Goal: Information Seeking & Learning: Learn about a topic

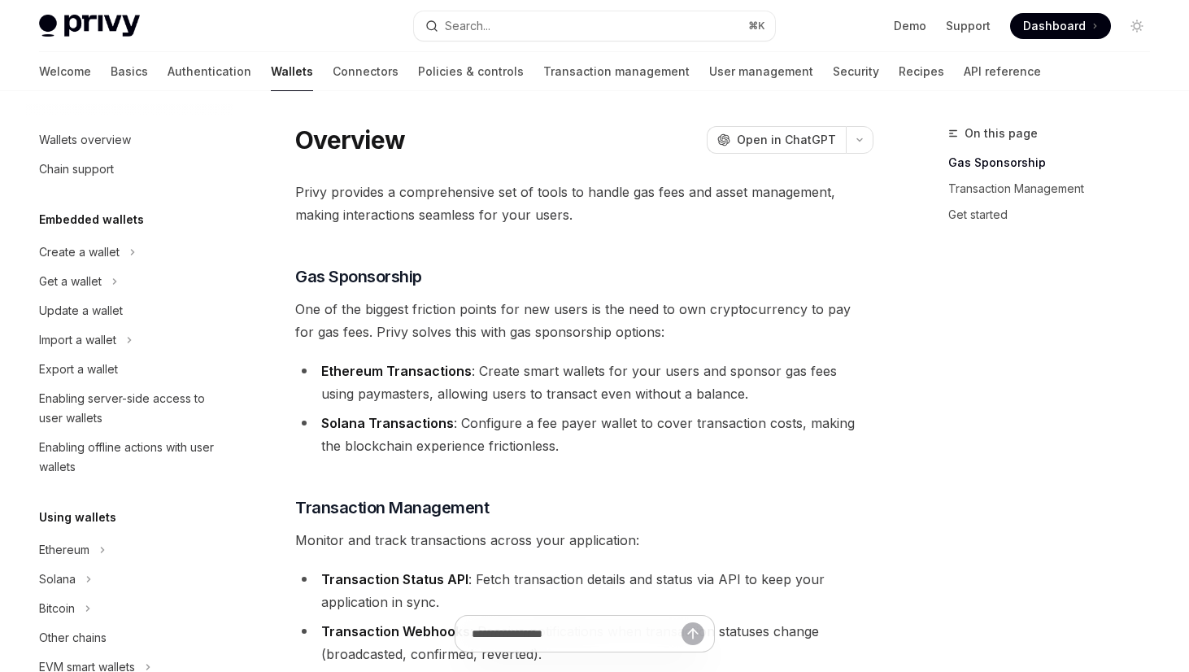
type textarea "*"
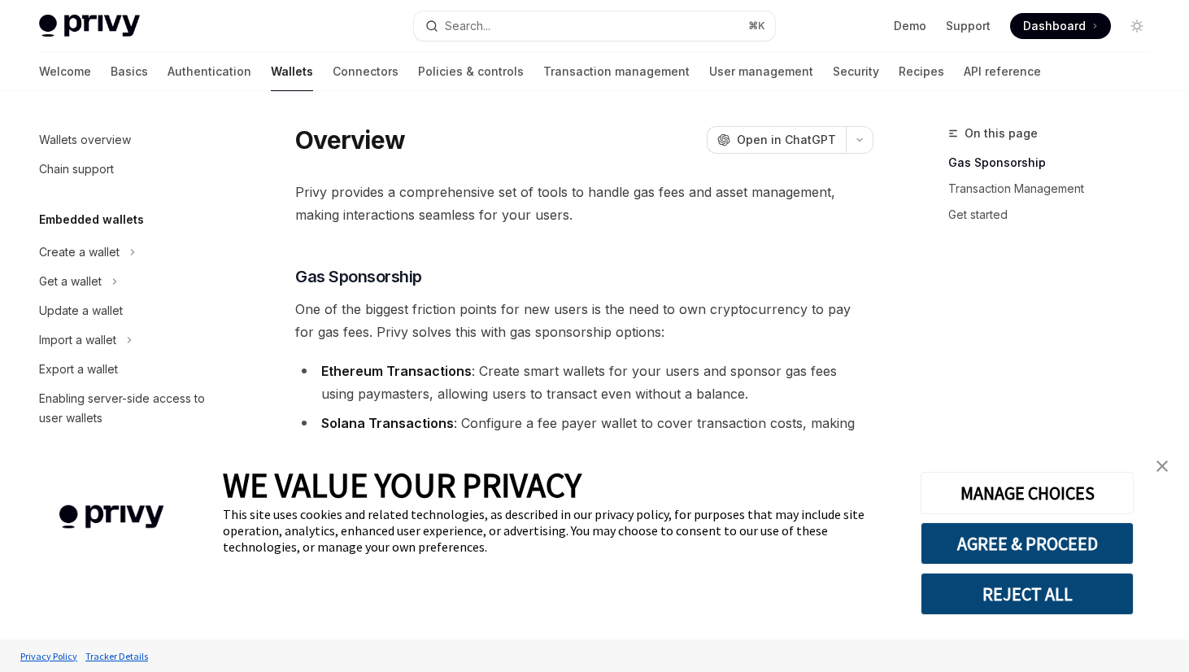
click at [1166, 462] on img "close banner" at bounding box center [1161, 465] width 11 height 11
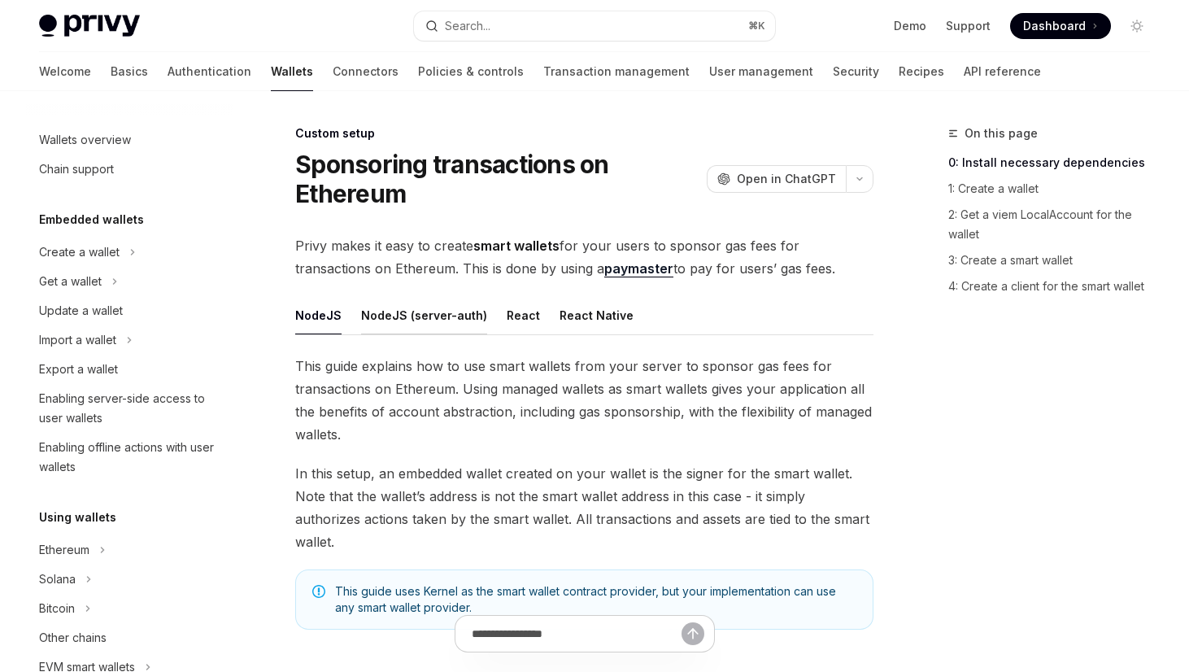
scroll to position [823, 0]
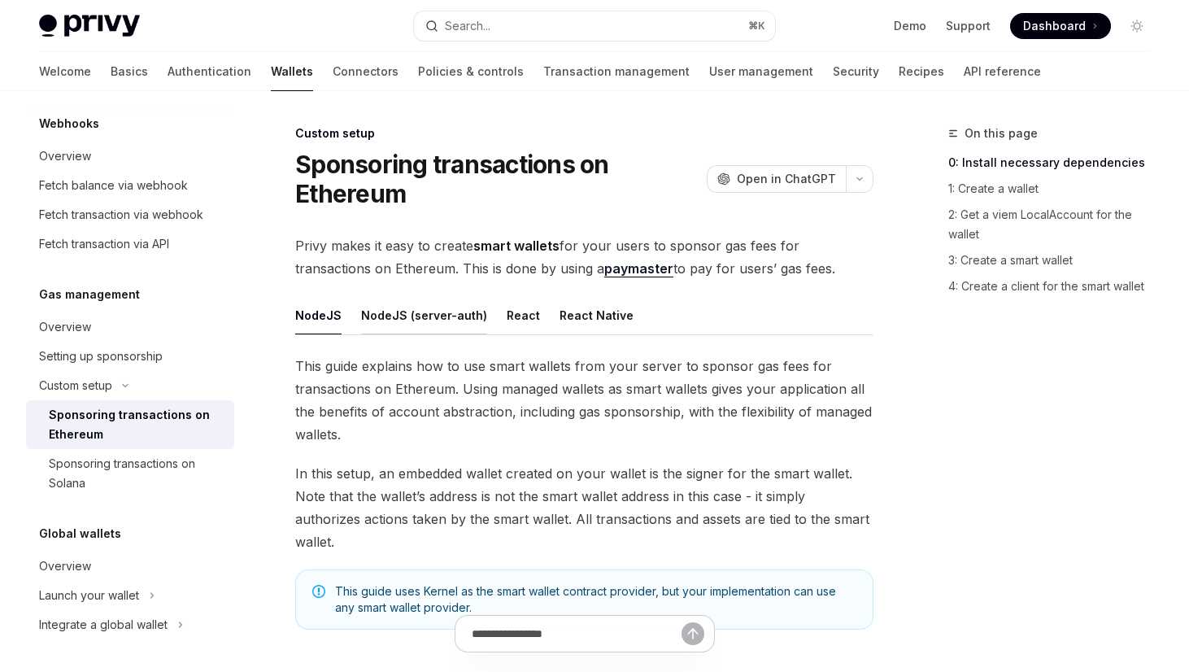
type textarea "*"
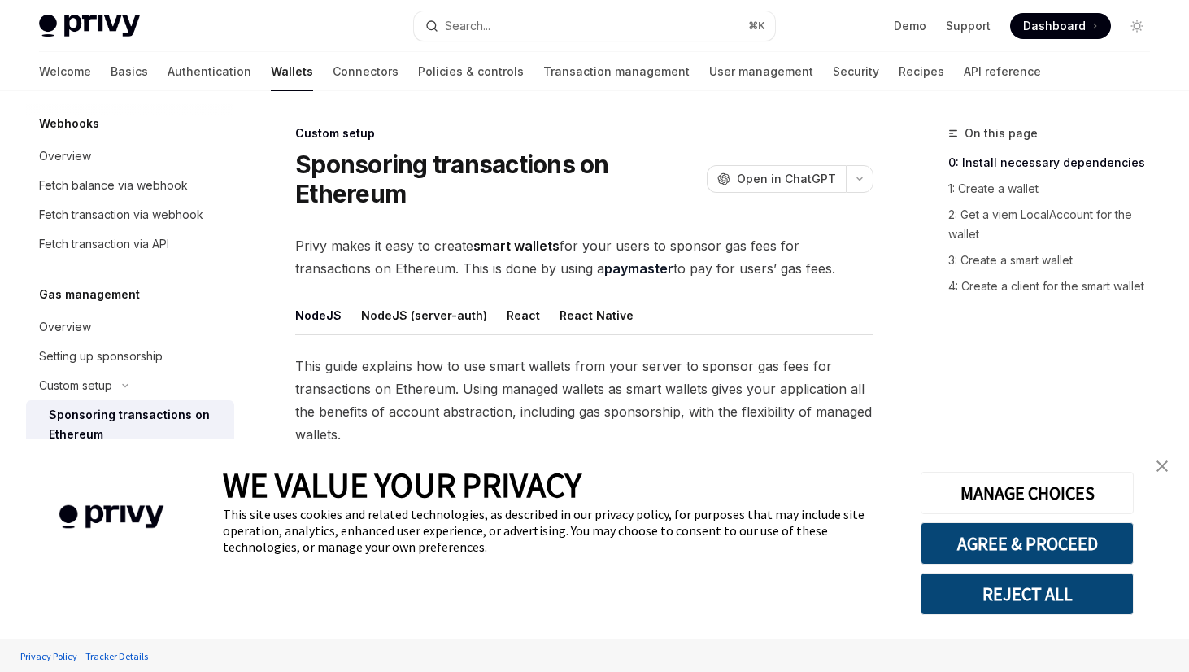
scroll to position [0, 0]
click at [1164, 467] on img "close banner" at bounding box center [1161, 465] width 11 height 11
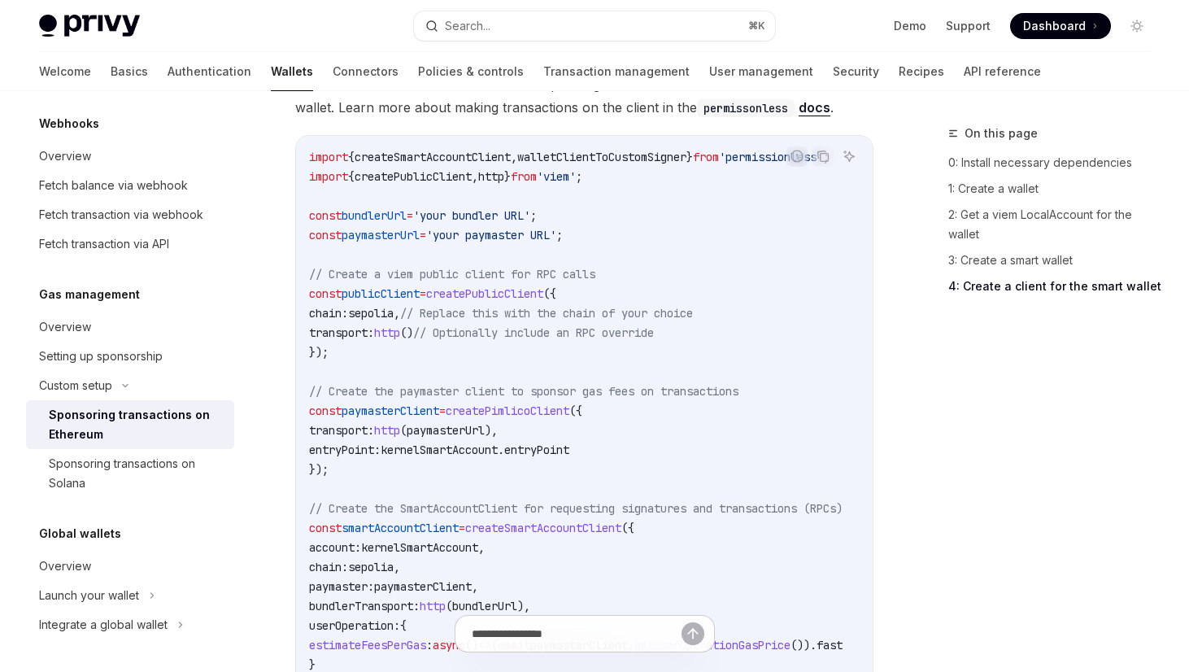
scroll to position [2160, 0]
